Goal: Information Seeking & Learning: Learn about a topic

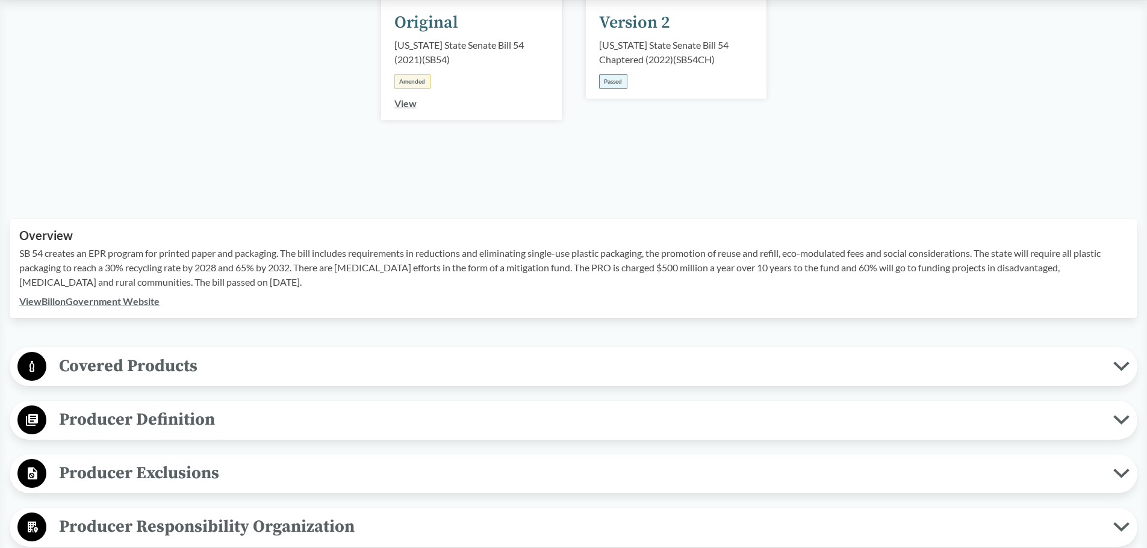
scroll to position [382, 0]
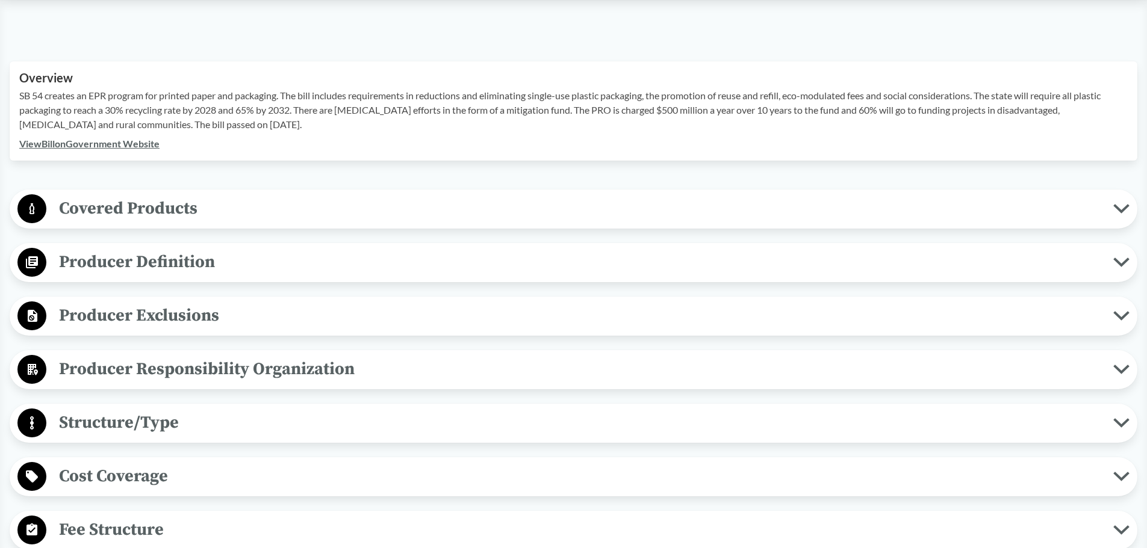
click at [147, 259] on span "Producer Definition" at bounding box center [579, 262] width 1067 height 27
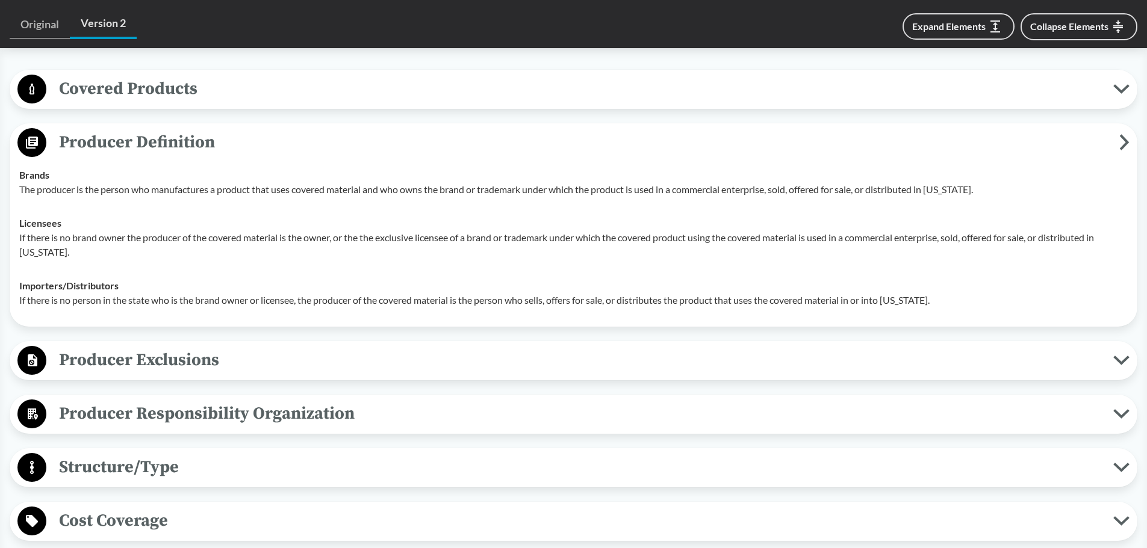
scroll to position [502, 0]
click at [319, 408] on span "Producer Responsibility Organization" at bounding box center [579, 413] width 1067 height 27
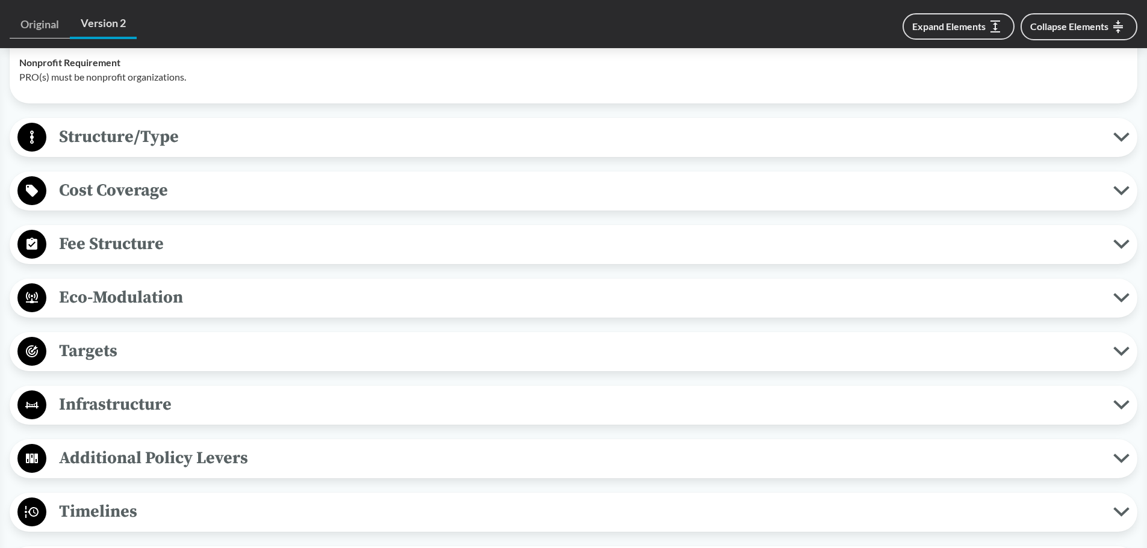
scroll to position [1044, 0]
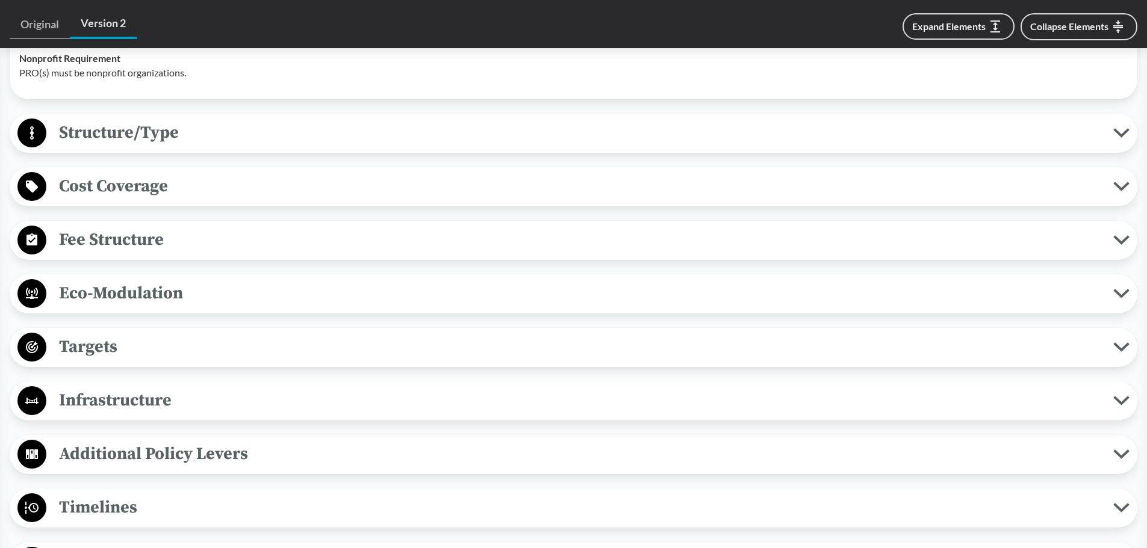
click at [145, 245] on span "Fee Structure" at bounding box center [579, 239] width 1067 height 27
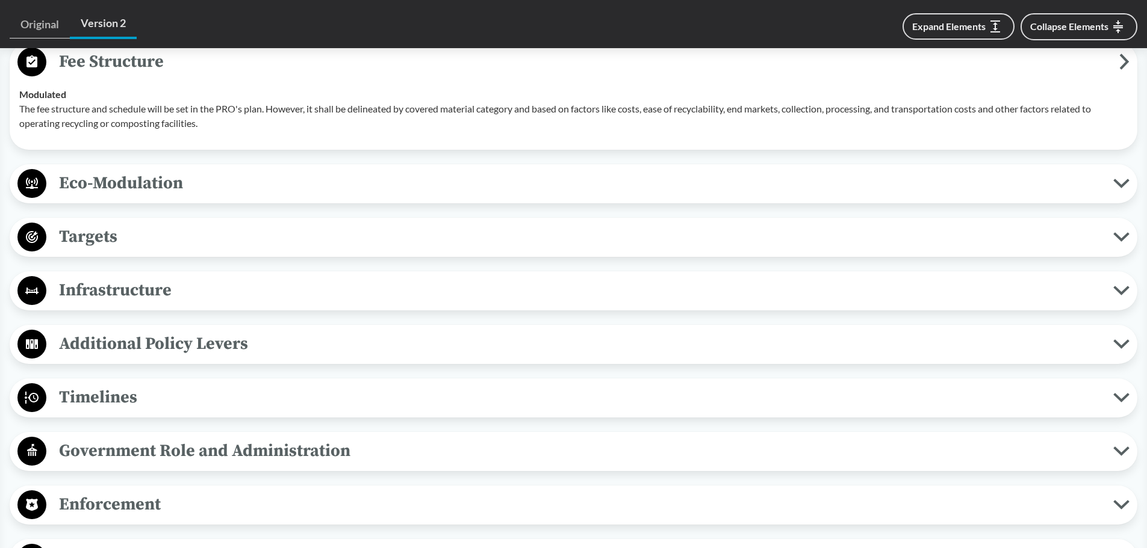
scroll to position [1224, 0]
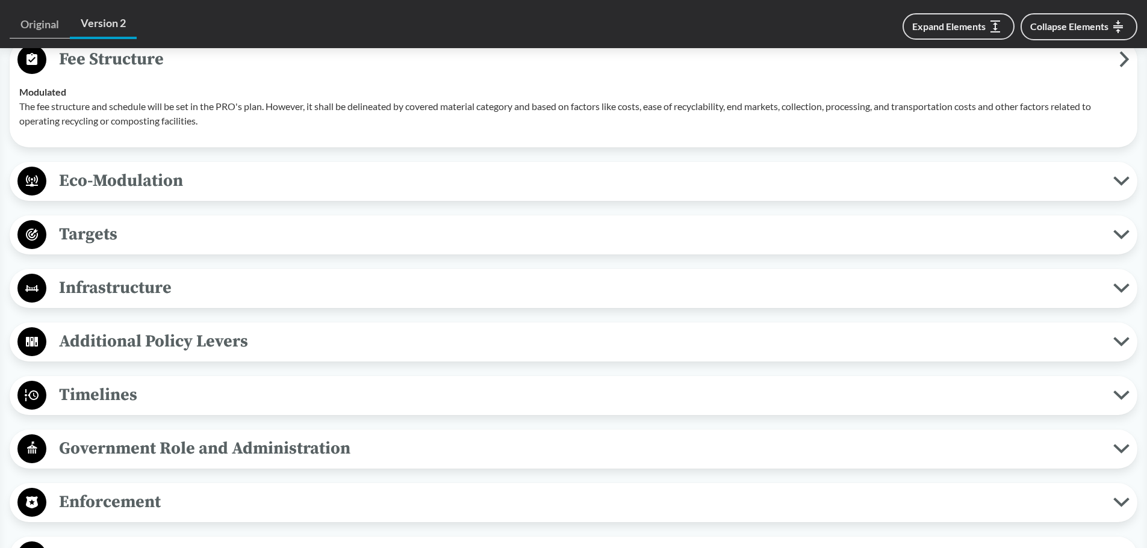
click at [125, 175] on span "Eco-Modulation" at bounding box center [579, 180] width 1067 height 27
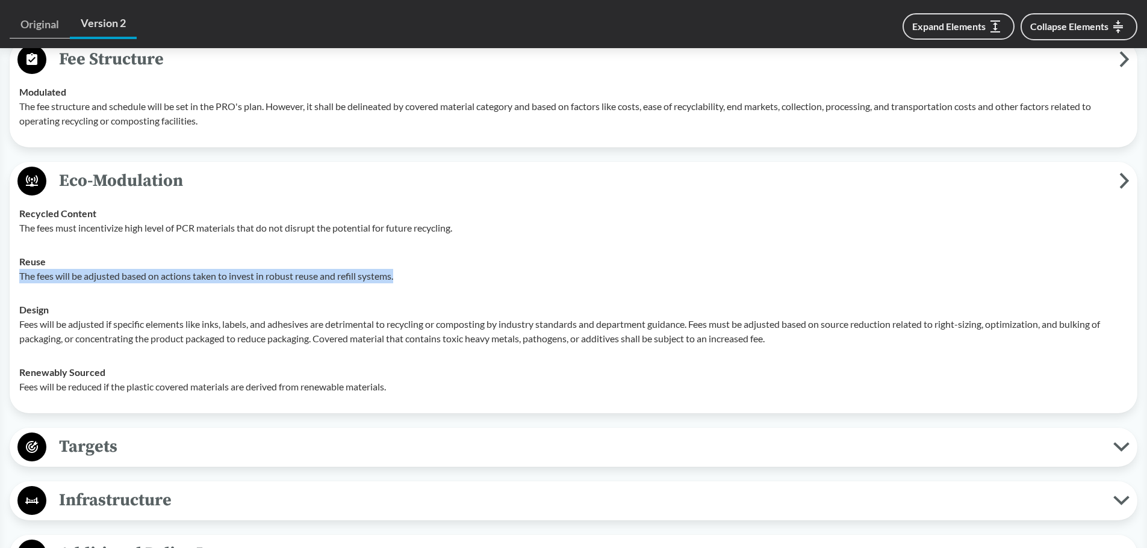
drag, startPoint x: 399, startPoint y: 276, endPoint x: 18, endPoint y: 273, distance: 381.1
click at [18, 273] on td "Reuse The fees will be adjusted based on actions taken to invest in robust reus…" at bounding box center [573, 269] width 1119 height 48
copy p "The fees will be adjusted based on actions taken to invest in robust reuse and …"
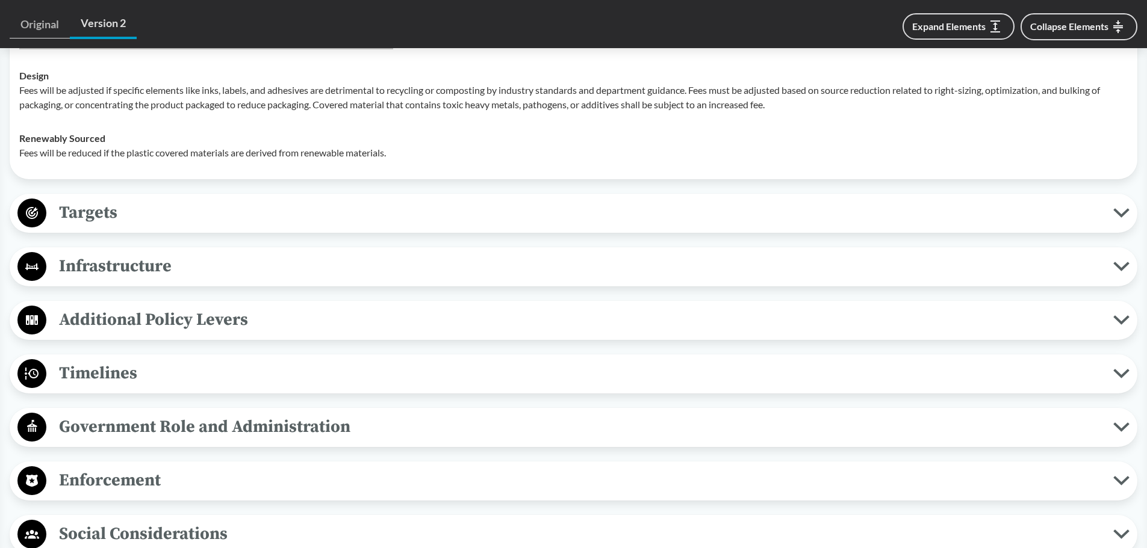
scroll to position [1465, 0]
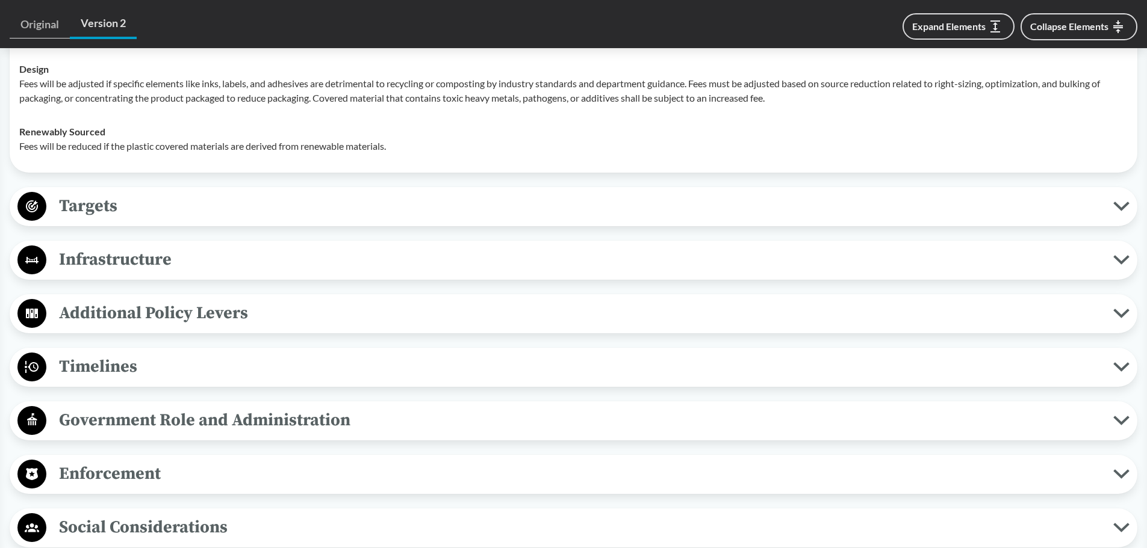
click at [134, 201] on span "Targets" at bounding box center [579, 206] width 1067 height 27
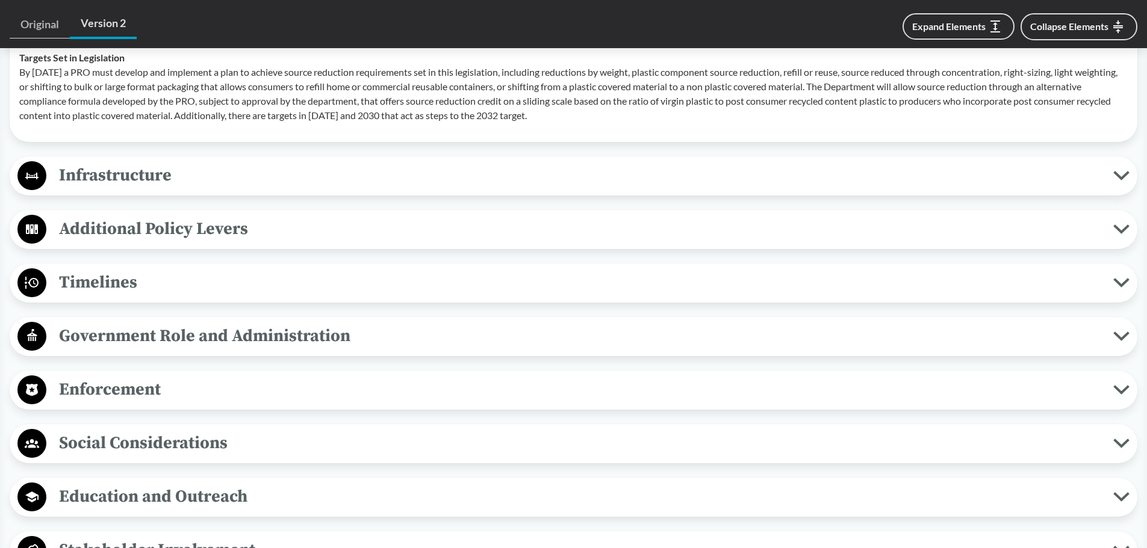
scroll to position [1826, 0]
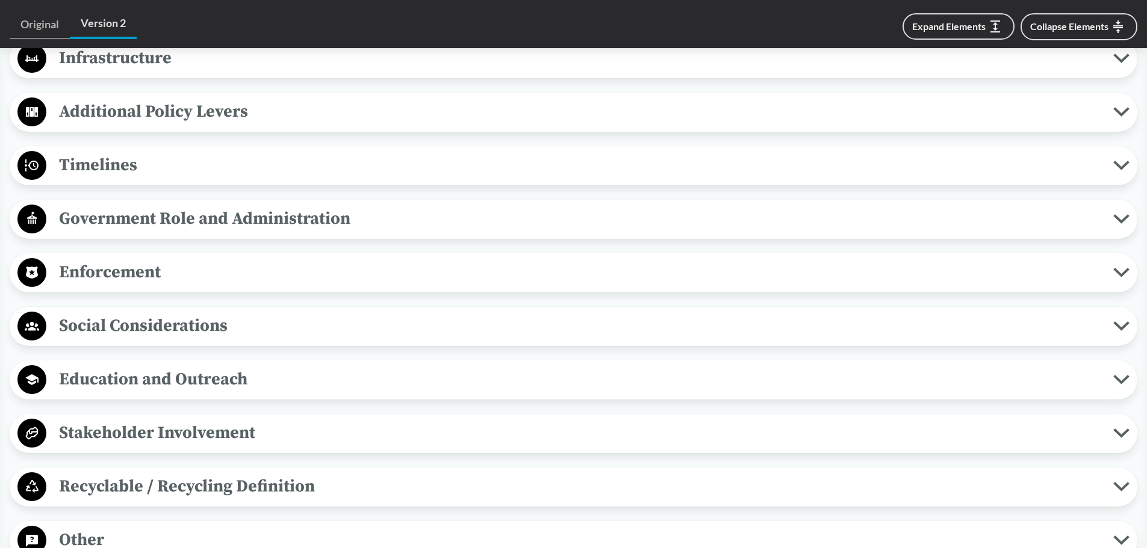
click at [116, 170] on span "Timelines" at bounding box center [579, 165] width 1067 height 27
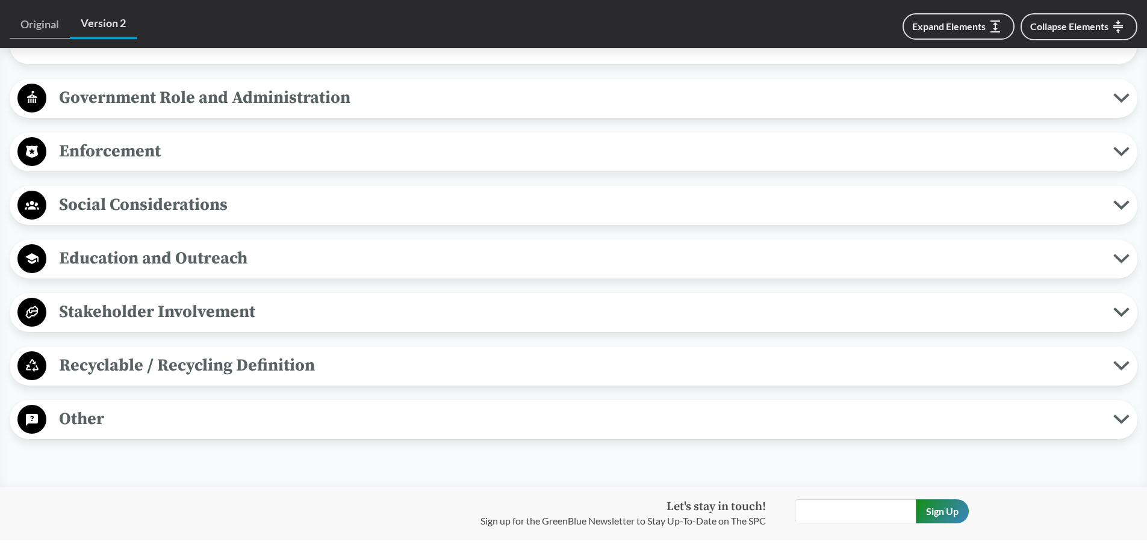
scroll to position [2248, 0]
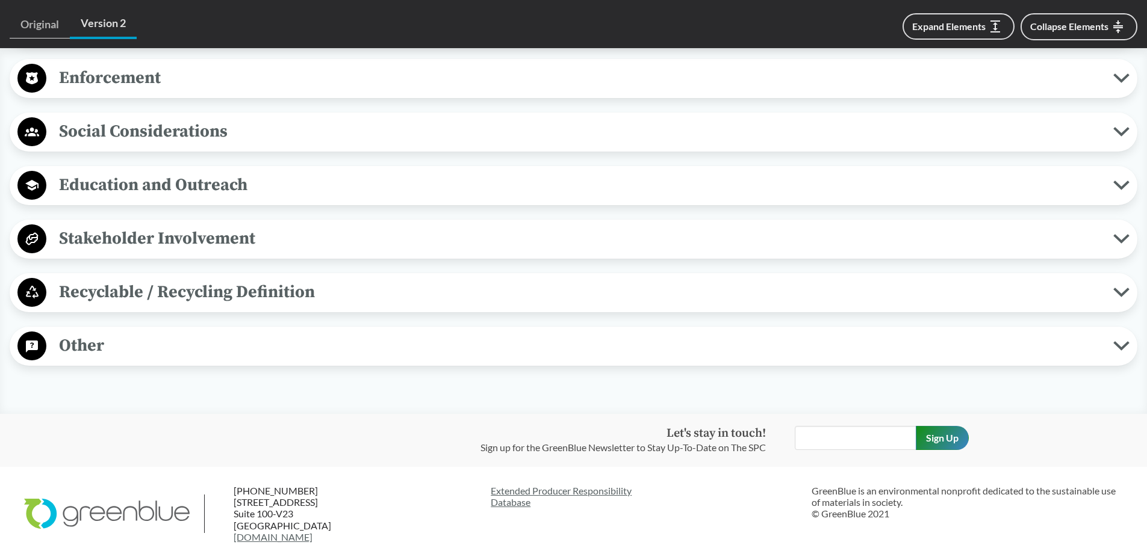
click at [132, 293] on span "Recyclable / Recycling Definition" at bounding box center [579, 292] width 1067 height 27
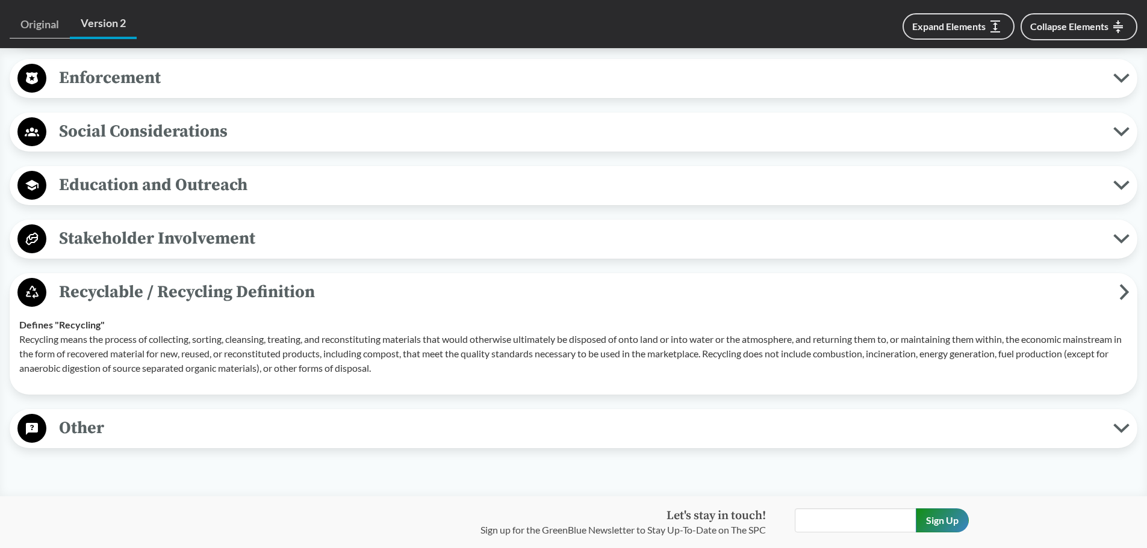
click at [107, 429] on span "Other" at bounding box center [579, 428] width 1067 height 27
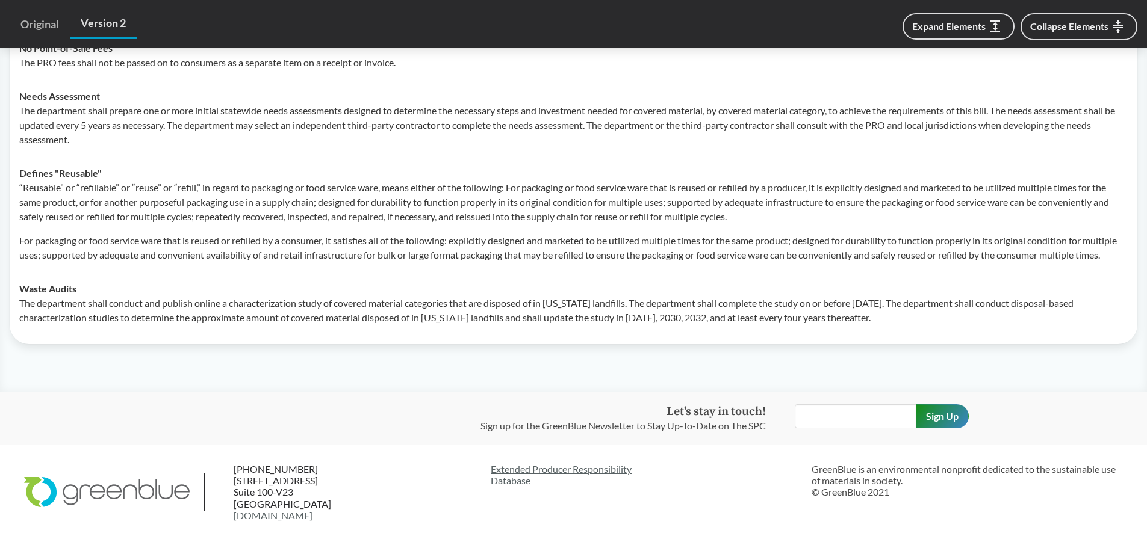
scroll to position [2789, 0]
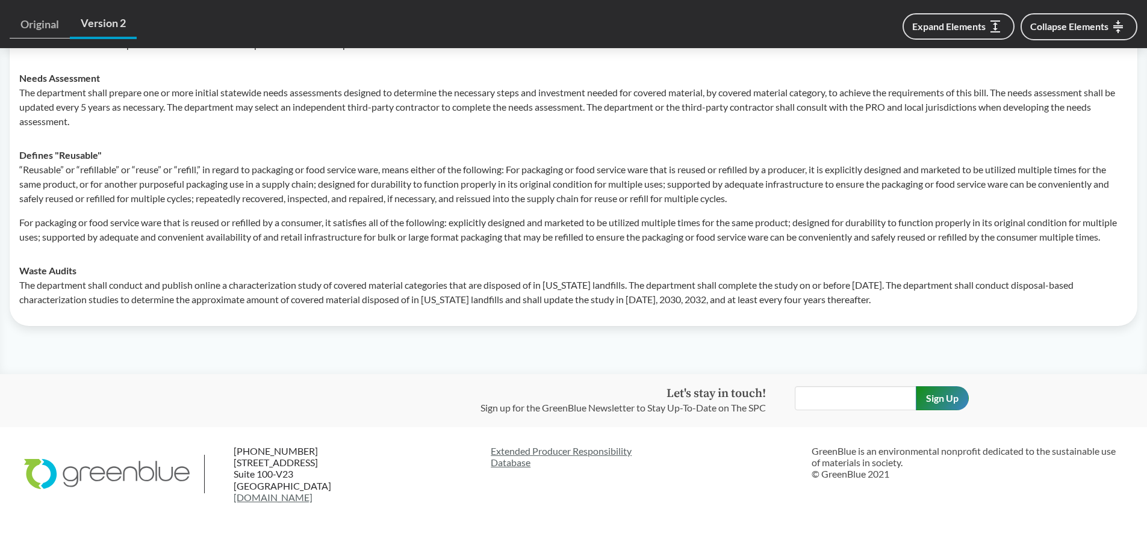
drag, startPoint x: 105, startPoint y: 207, endPoint x: 387, endPoint y: 218, distance: 282.5
click at [387, 218] on p "For packaging or food service ware that is reused or refilled by a consumer, it…" at bounding box center [573, 229] width 1108 height 29
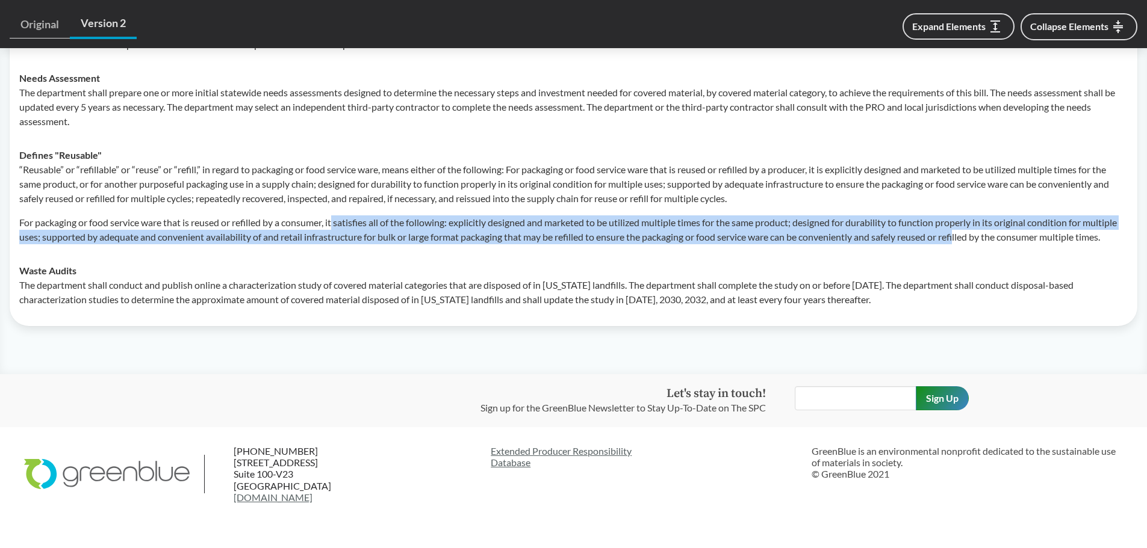
drag, startPoint x: 338, startPoint y: 228, endPoint x: 1005, endPoint y: 242, distance: 667.7
click at [1005, 242] on p "For packaging or food service ware that is reused or refilled by a consumer, it…" at bounding box center [573, 229] width 1108 height 29
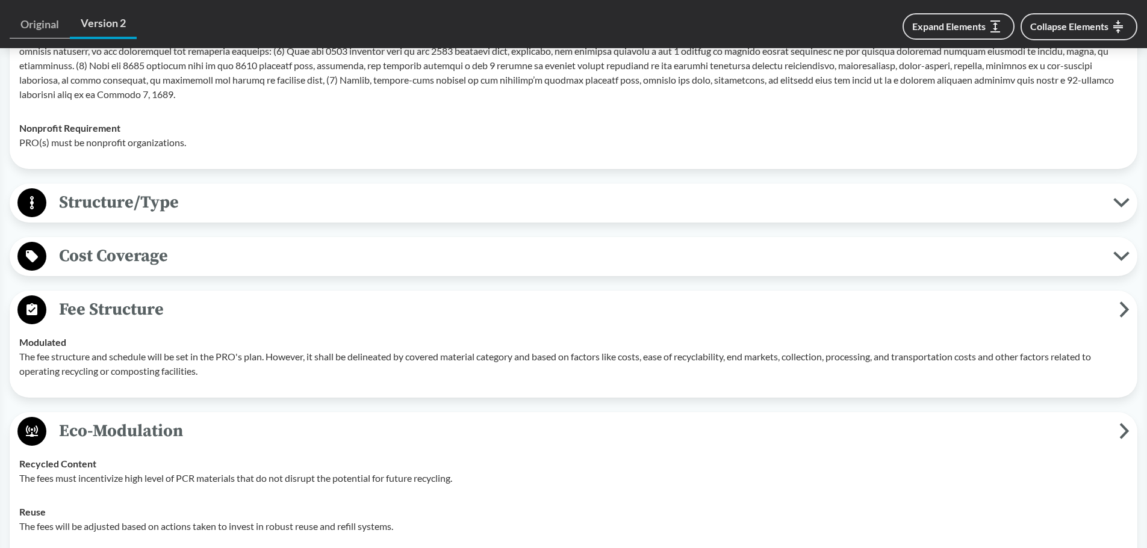
scroll to position [793, 0]
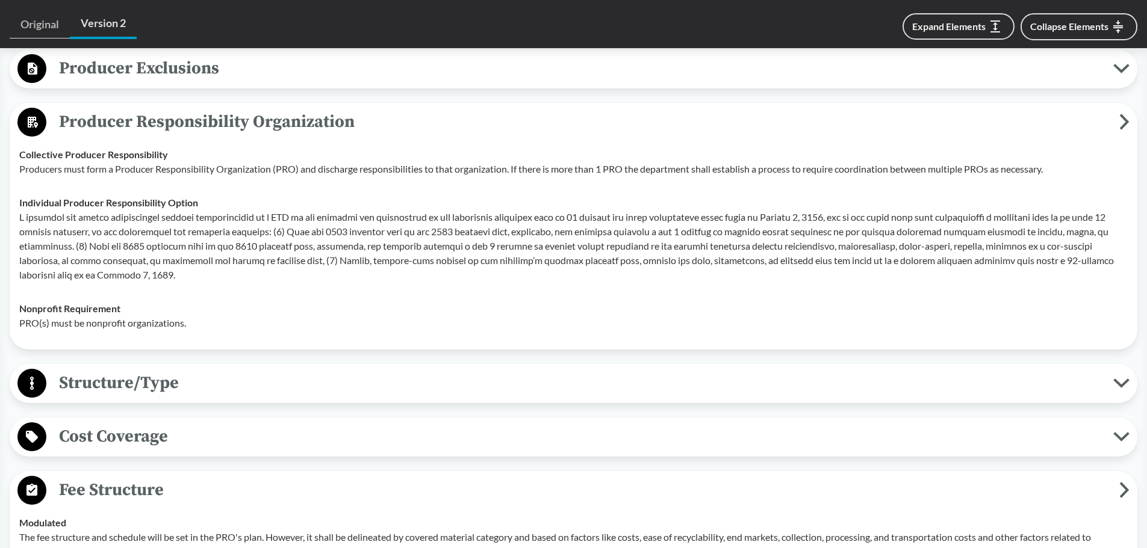
click at [180, 389] on span "Structure/Type" at bounding box center [579, 383] width 1067 height 27
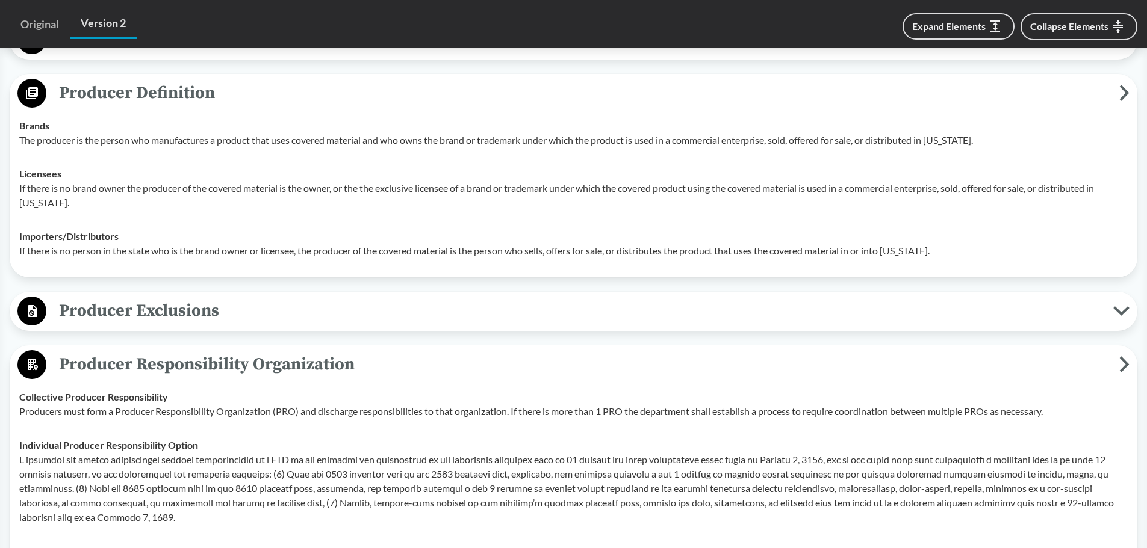
scroll to position [492, 0]
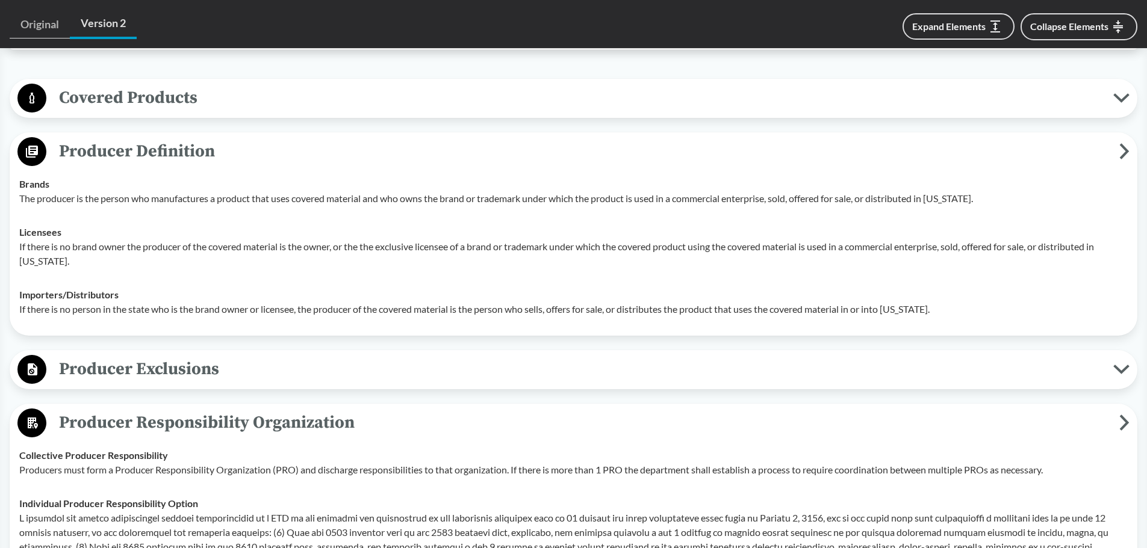
click at [164, 359] on span "Producer Exclusions" at bounding box center [579, 369] width 1067 height 27
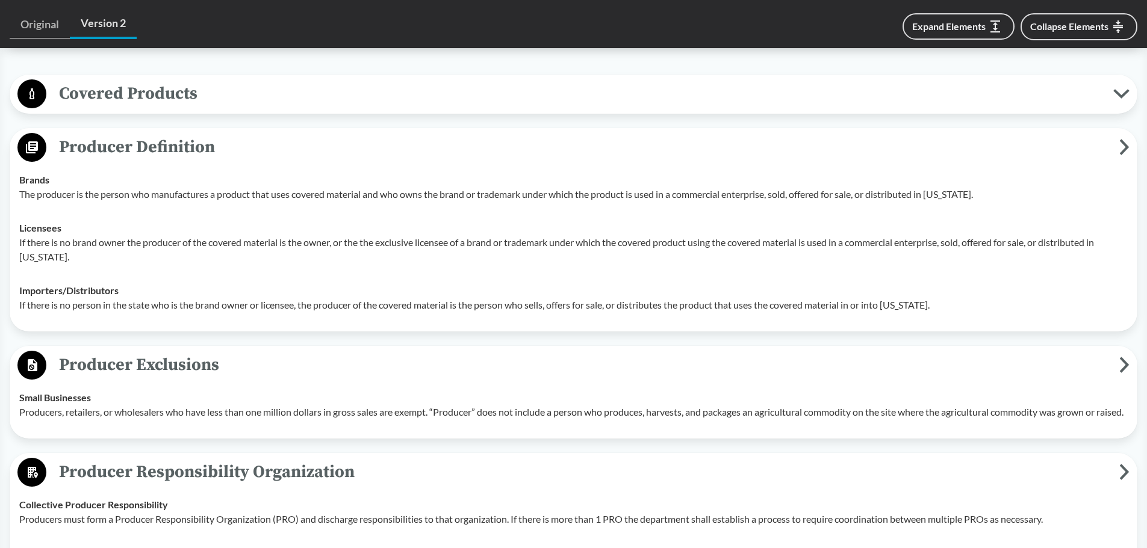
scroll to position [372, 0]
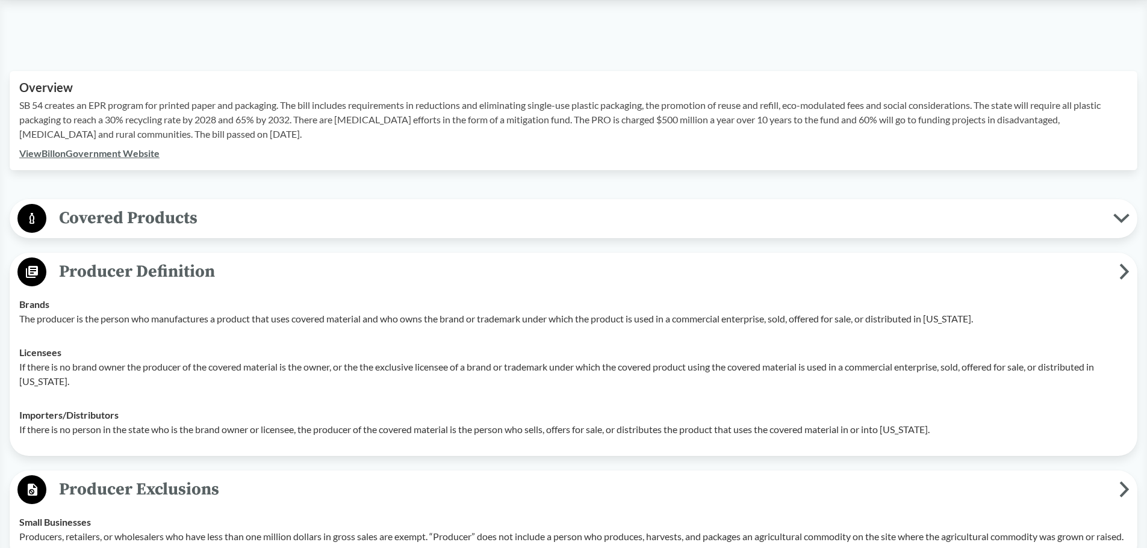
click at [150, 228] on span "Covered Products" at bounding box center [579, 218] width 1067 height 27
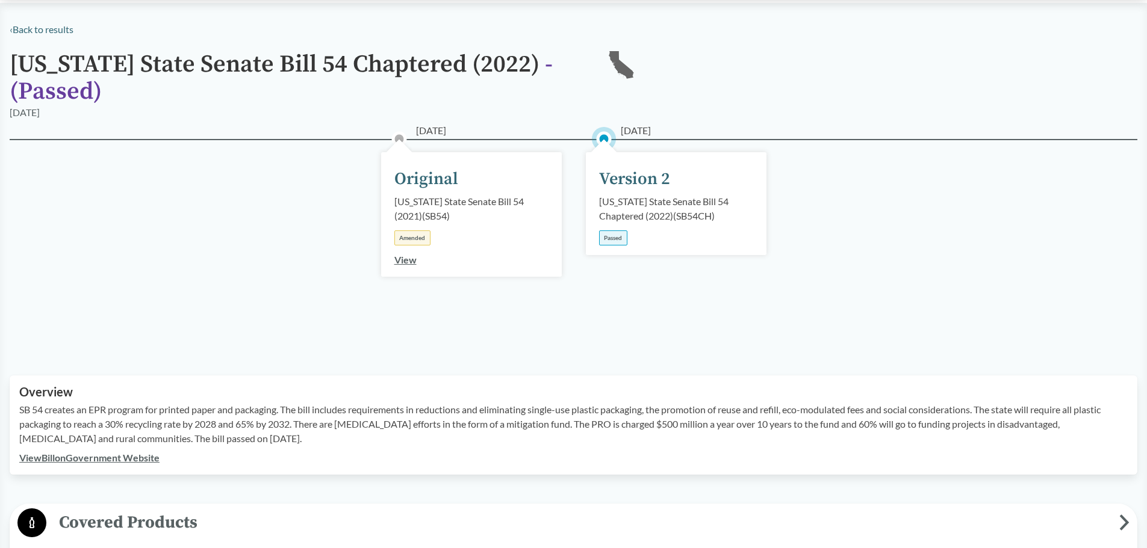
scroll to position [0, 0]
